Goal: Communication & Community: Answer question/provide support

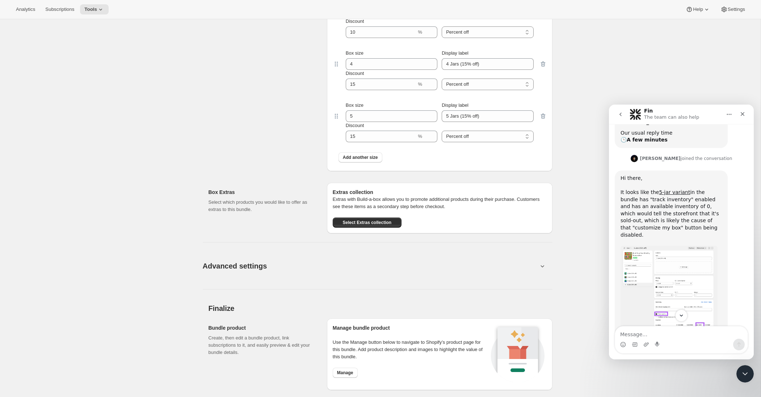
scroll to position [152, 0]
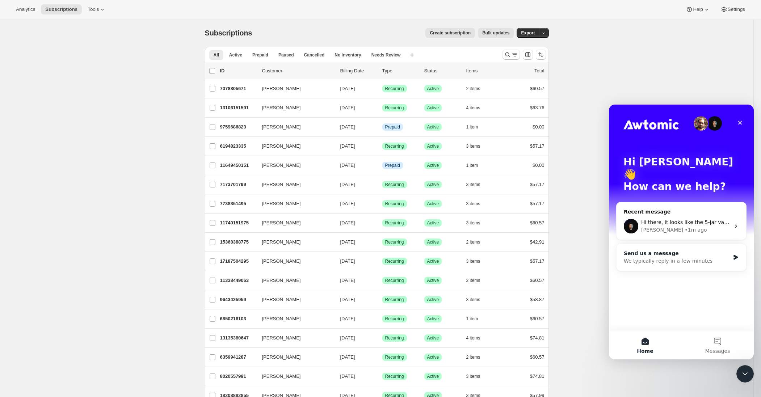
scroll to position [1, 0]
click at [679, 226] on div "Adrian • 1m ago" at bounding box center [685, 230] width 89 height 8
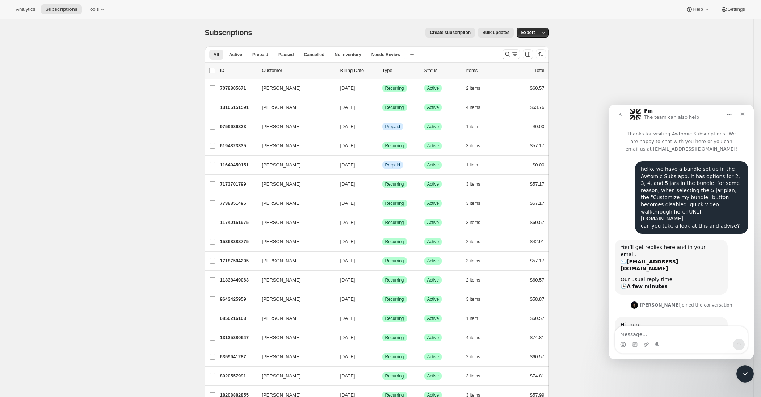
scroll to position [206, 0]
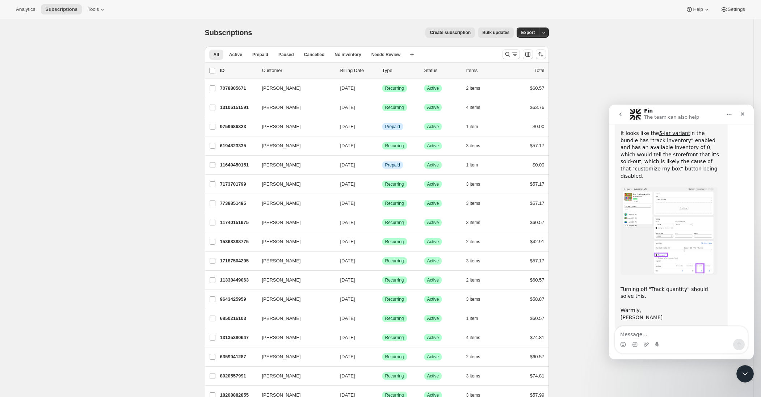
click at [671, 225] on img "Adrian says…" at bounding box center [668, 231] width 97 height 88
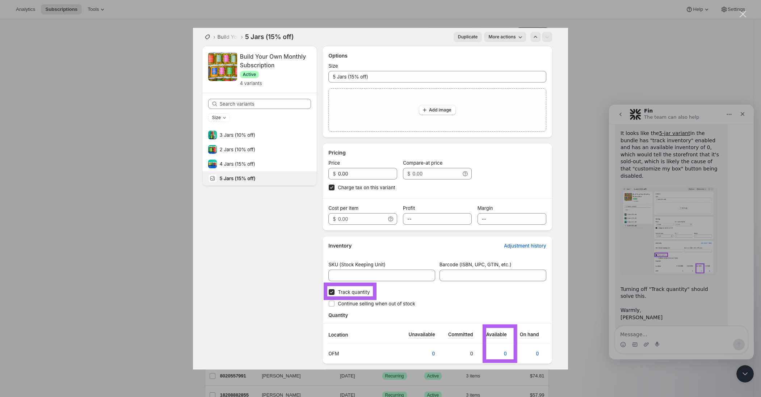
scroll to position [1, 0]
click at [667, 334] on div "Intercom messenger" at bounding box center [380, 198] width 761 height 397
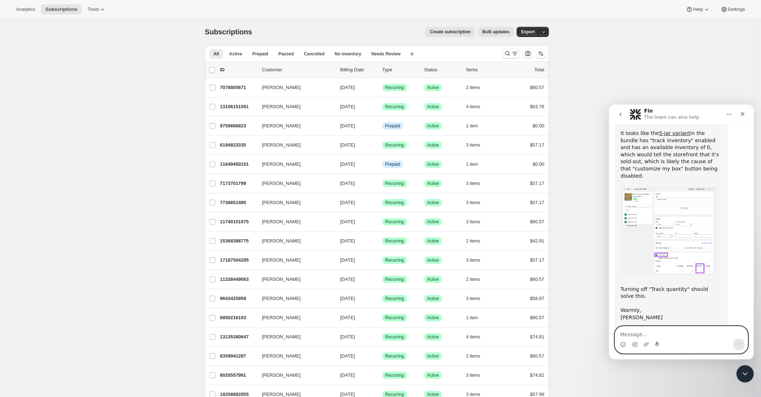
click at [658, 334] on textarea "Message…" at bounding box center [681, 332] width 132 height 12
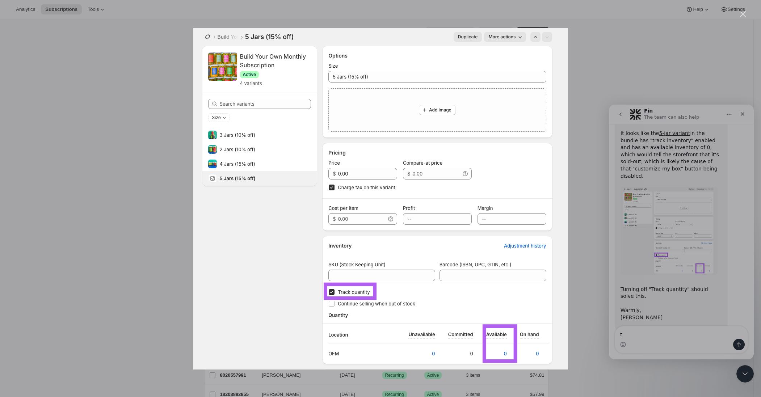
click at [650, 334] on div "Intercom messenger" at bounding box center [380, 198] width 761 height 397
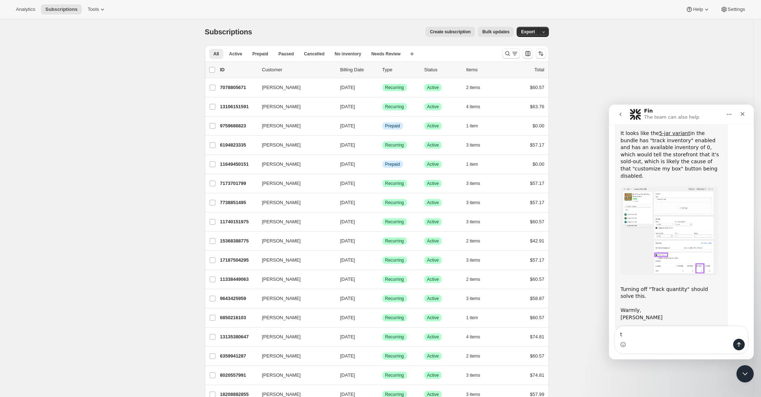
click at [643, 333] on textarea "t" at bounding box center [681, 332] width 132 height 12
type textarea "thank you!"
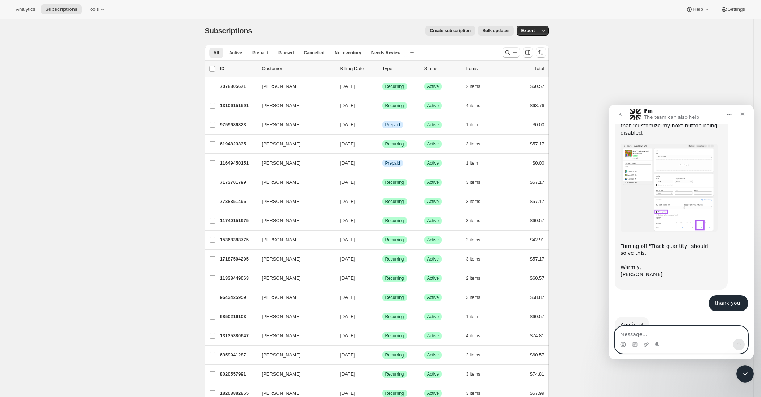
scroll to position [248, 0]
